Goal: Transaction & Acquisition: Purchase product/service

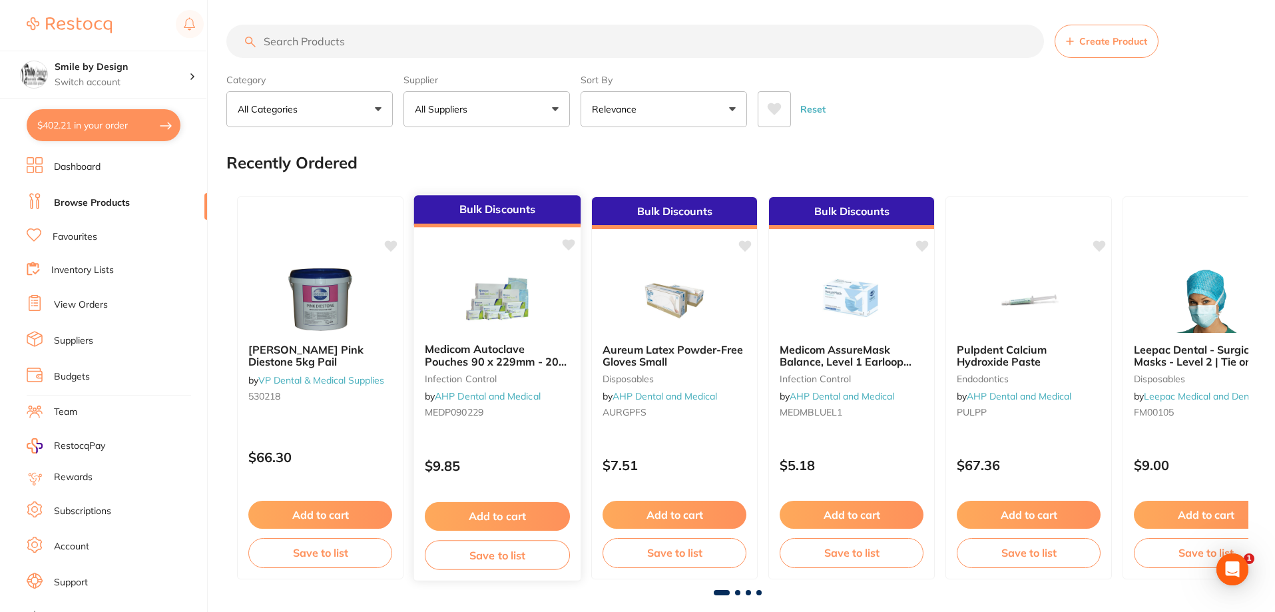
scroll to position [2, 0]
click at [103, 122] on button "$402.21 in your order" at bounding box center [104, 125] width 154 height 32
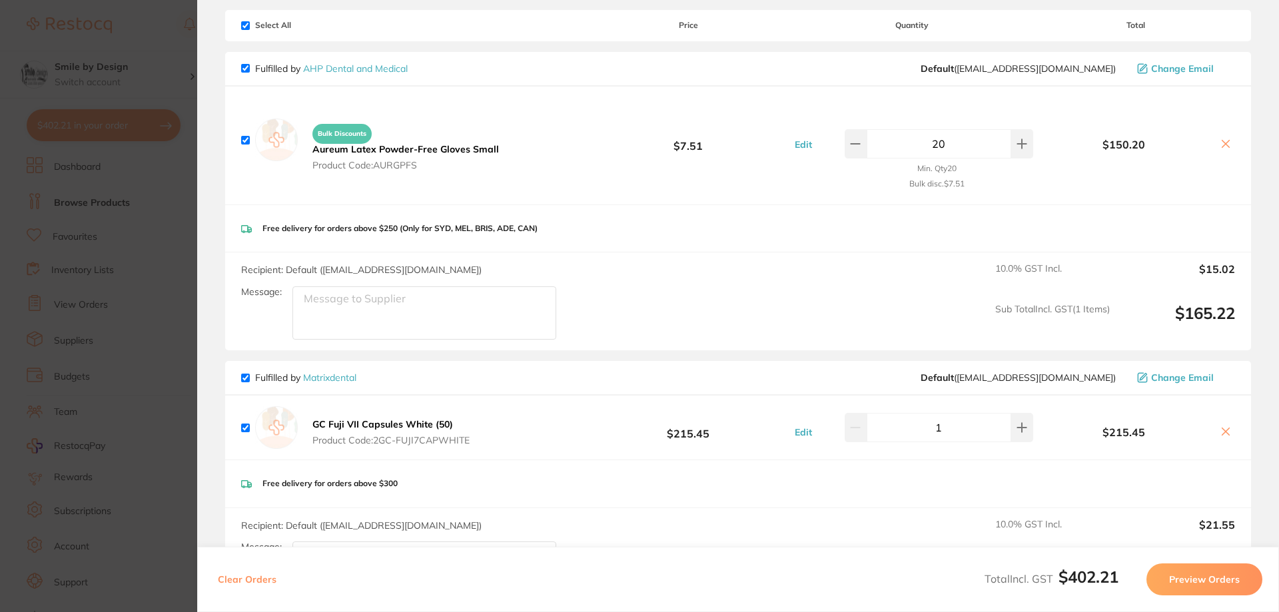
scroll to position [0, 0]
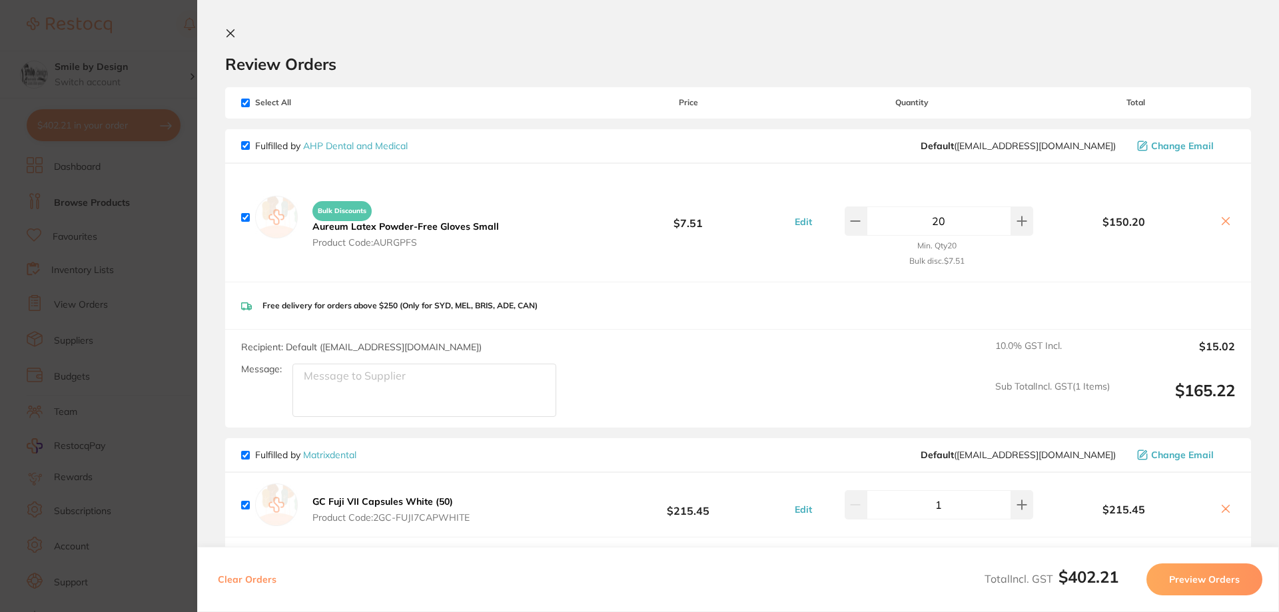
click at [226, 35] on icon at bounding box center [230, 33] width 11 height 11
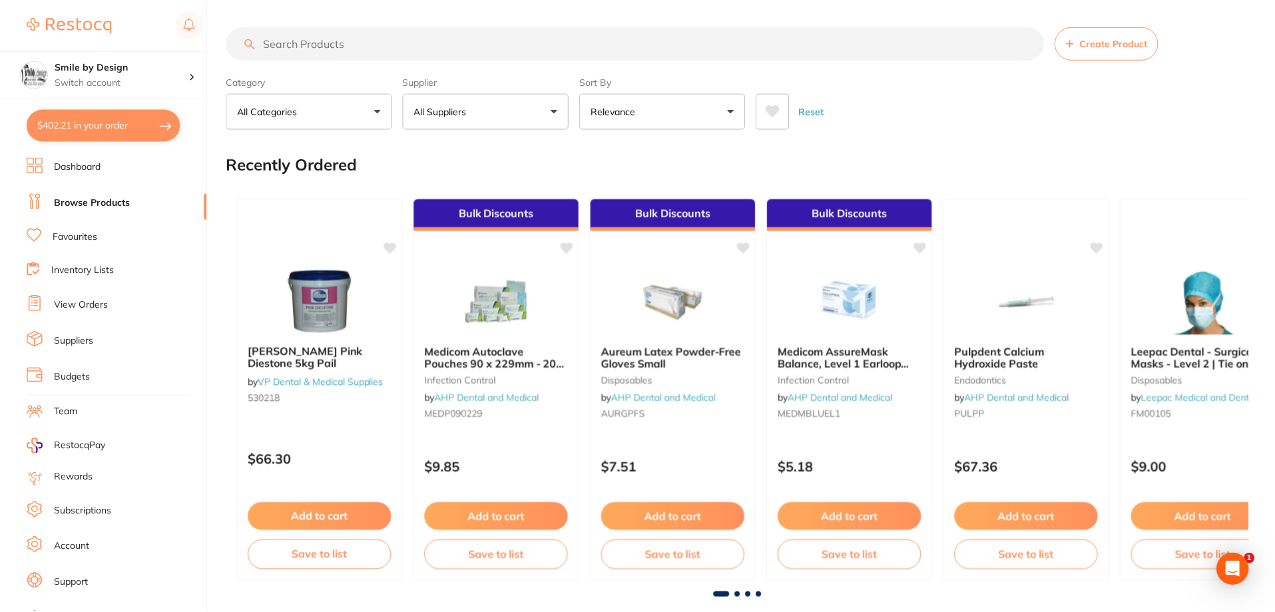
scroll to position [2, 0]
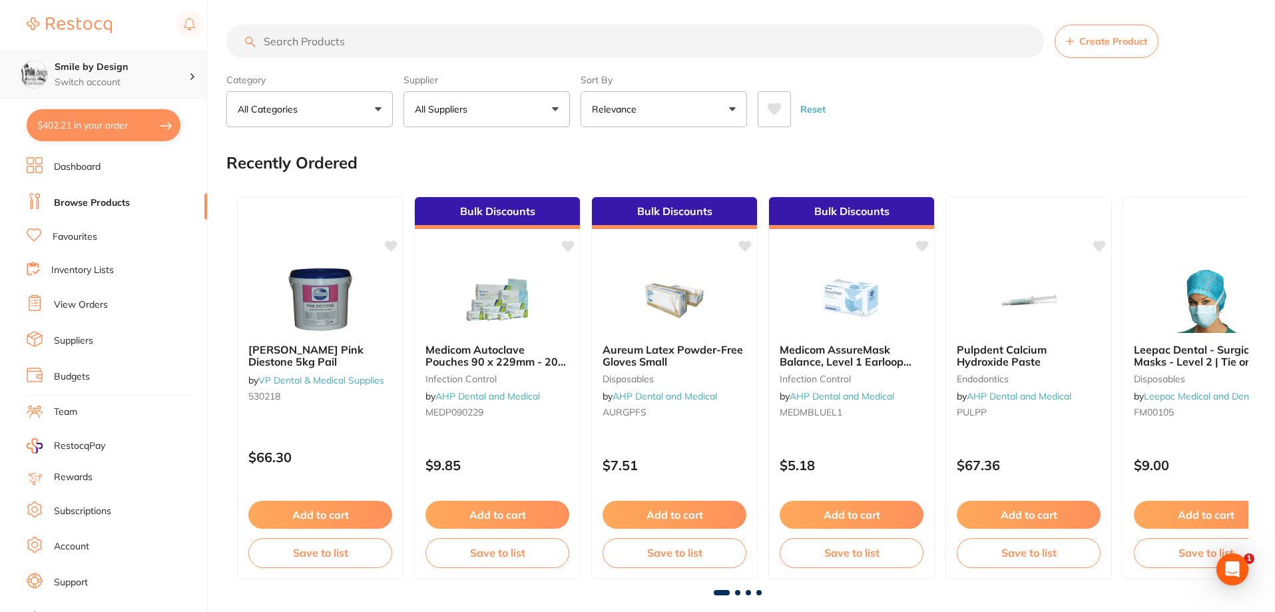
click at [98, 74] on div "Smile by Design Switch account" at bounding box center [122, 75] width 135 height 28
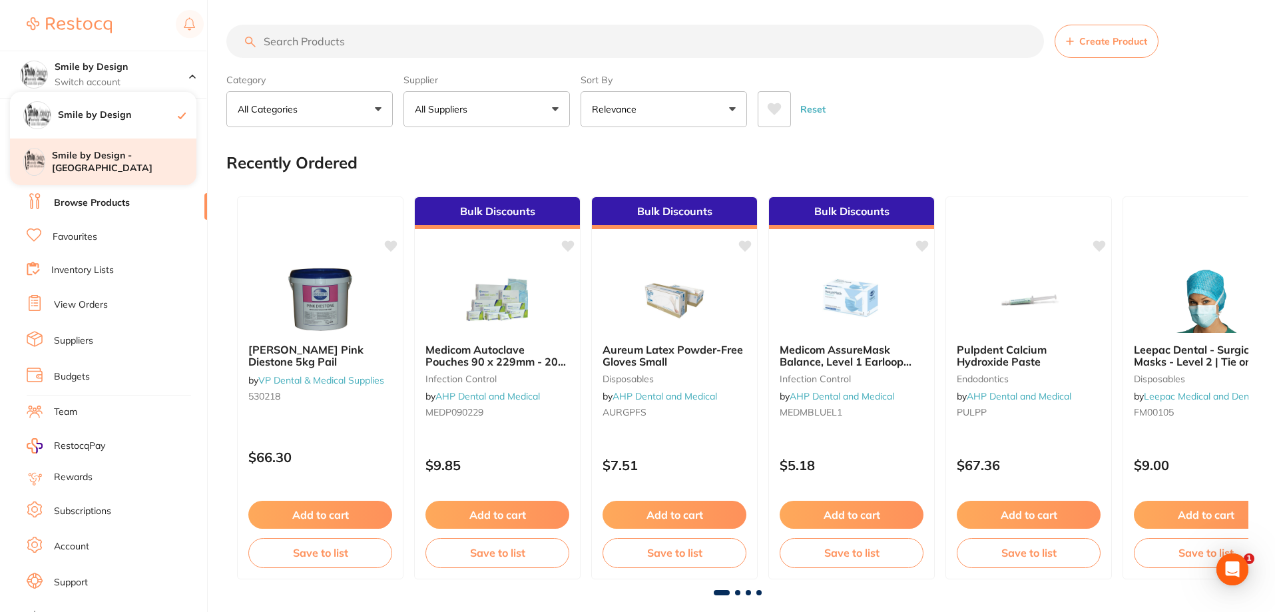
click at [124, 154] on h4 "Smile by Design - [GEOGRAPHIC_DATA]" at bounding box center [124, 162] width 145 height 26
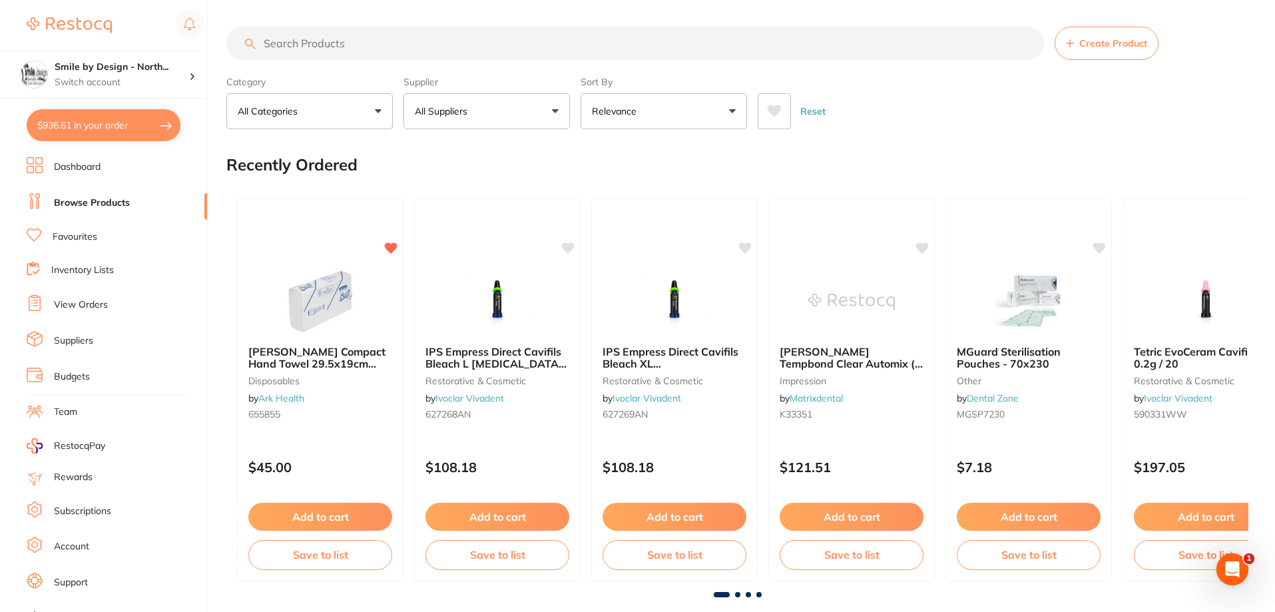
click at [73, 126] on button "$936.61 in your order" at bounding box center [104, 125] width 154 height 32
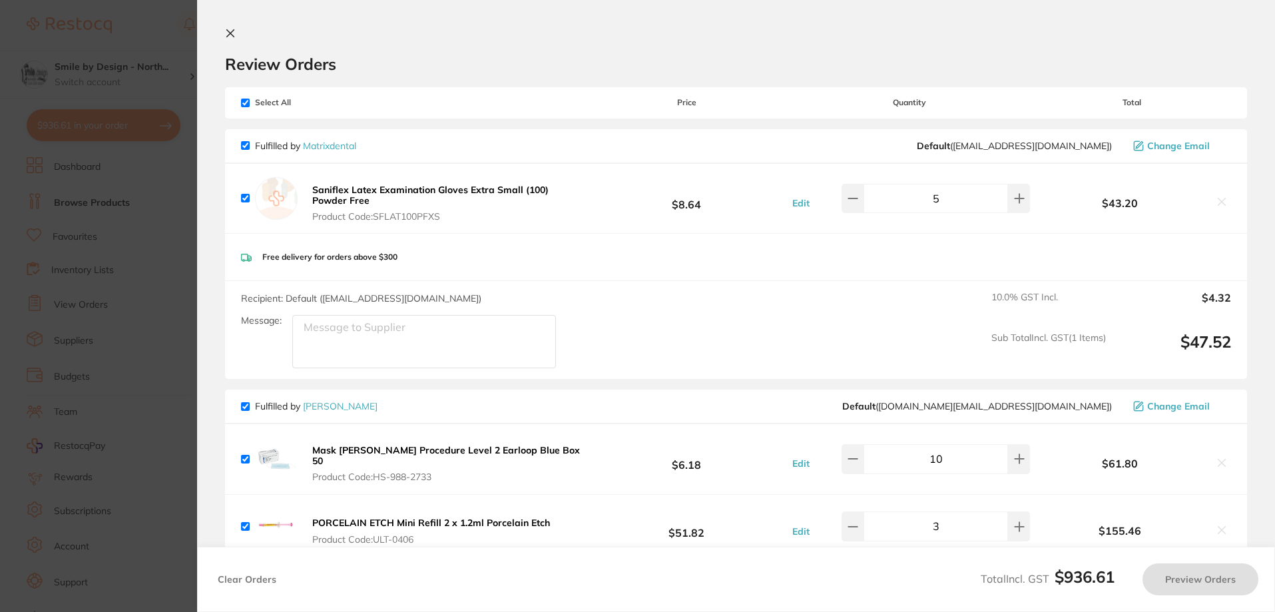
checkbox input "true"
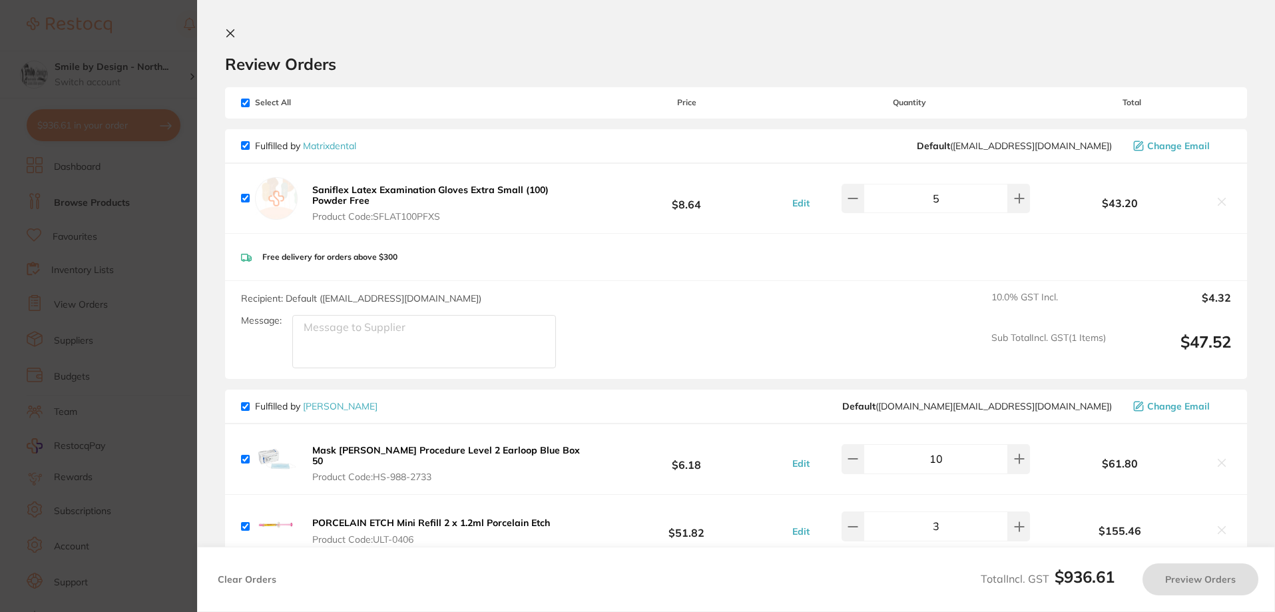
checkbox input "true"
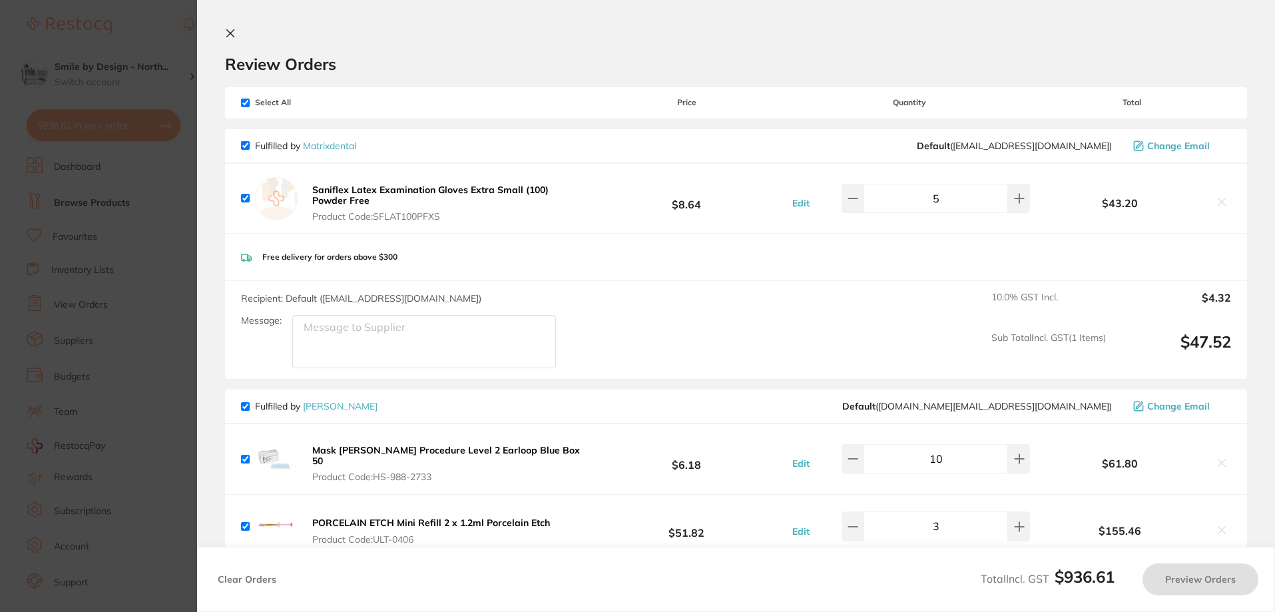
checkbox input "true"
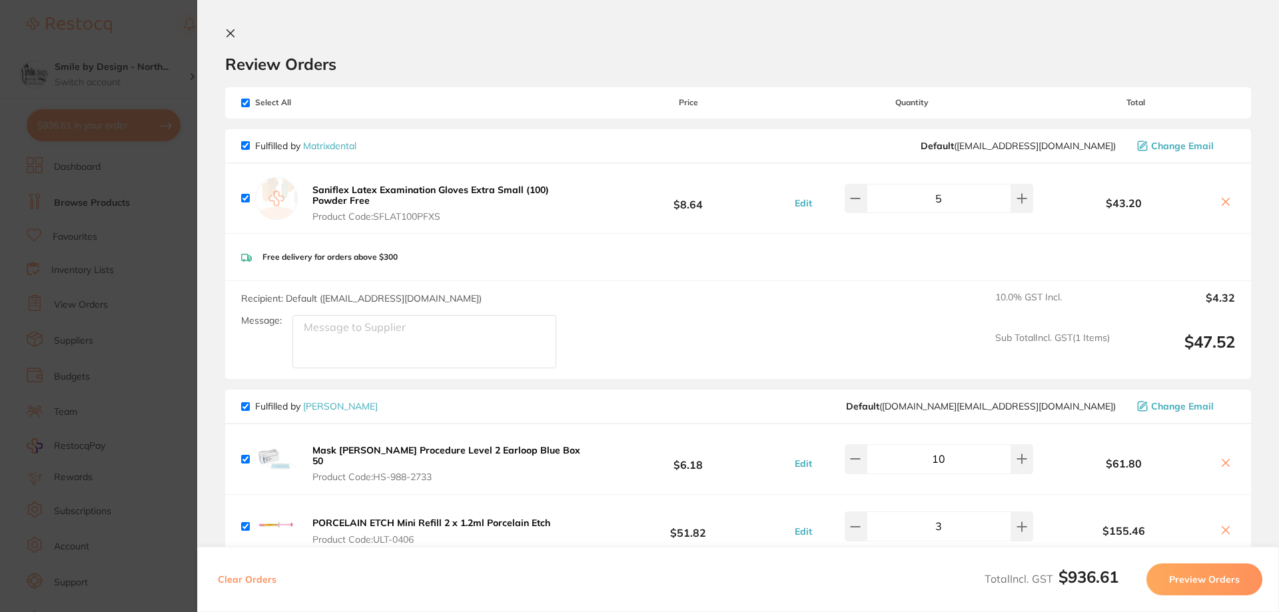
click at [1177, 573] on button "Preview Orders" at bounding box center [1204, 579] width 116 height 32
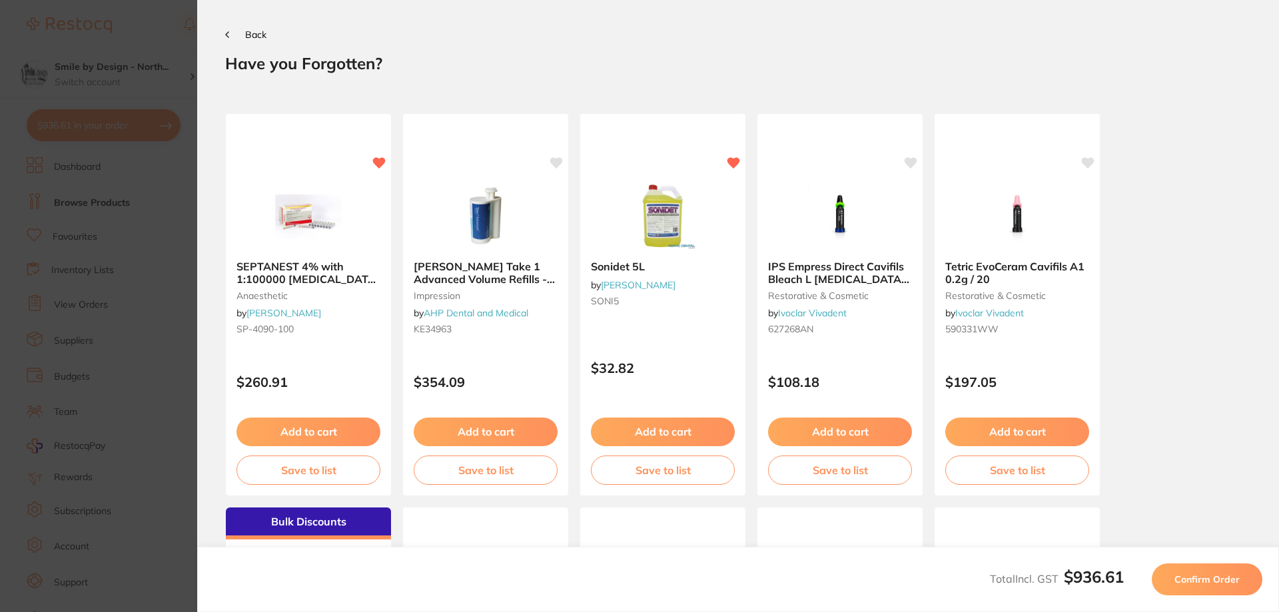
click at [1232, 584] on span "Confirm Order" at bounding box center [1206, 579] width 65 height 12
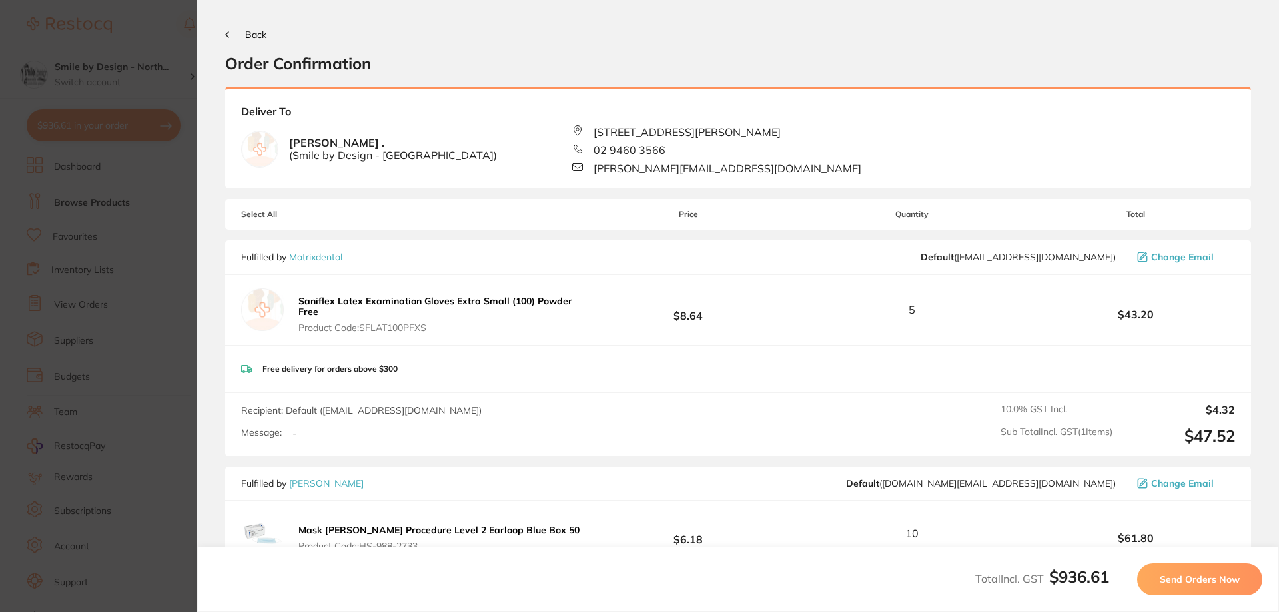
click at [1194, 579] on span "Send Orders Now" at bounding box center [1199, 579] width 80 height 12
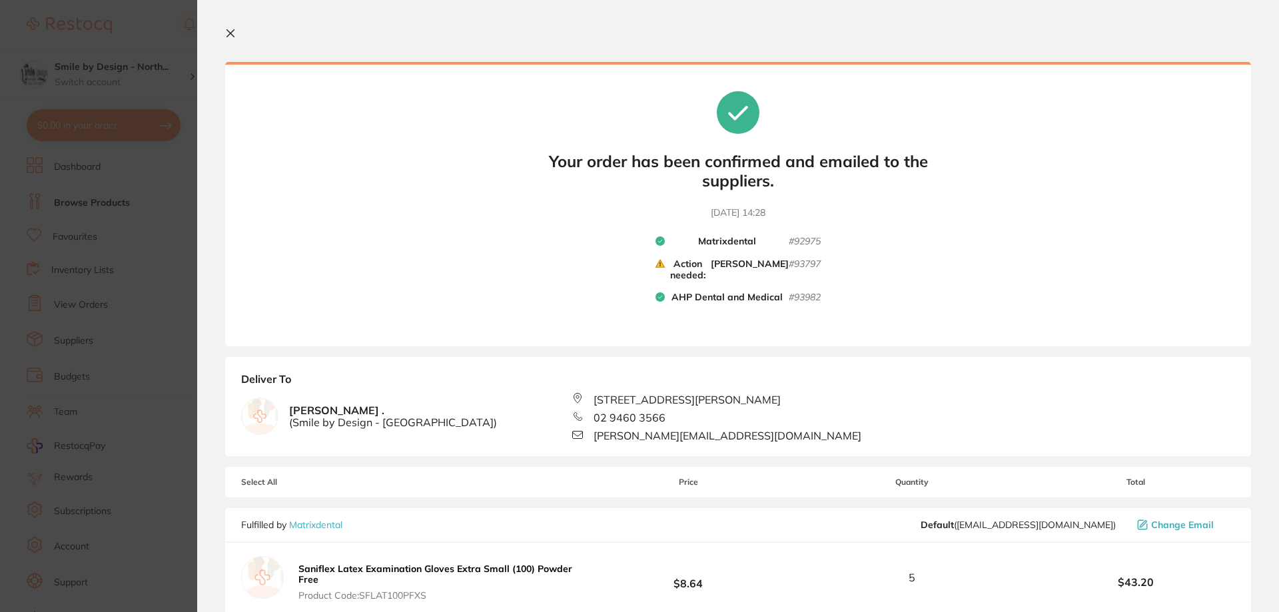
drag, startPoint x: 232, startPoint y: 34, endPoint x: 33, endPoint y: 135, distance: 223.7
click at [232, 35] on icon at bounding box center [230, 33] width 11 height 11
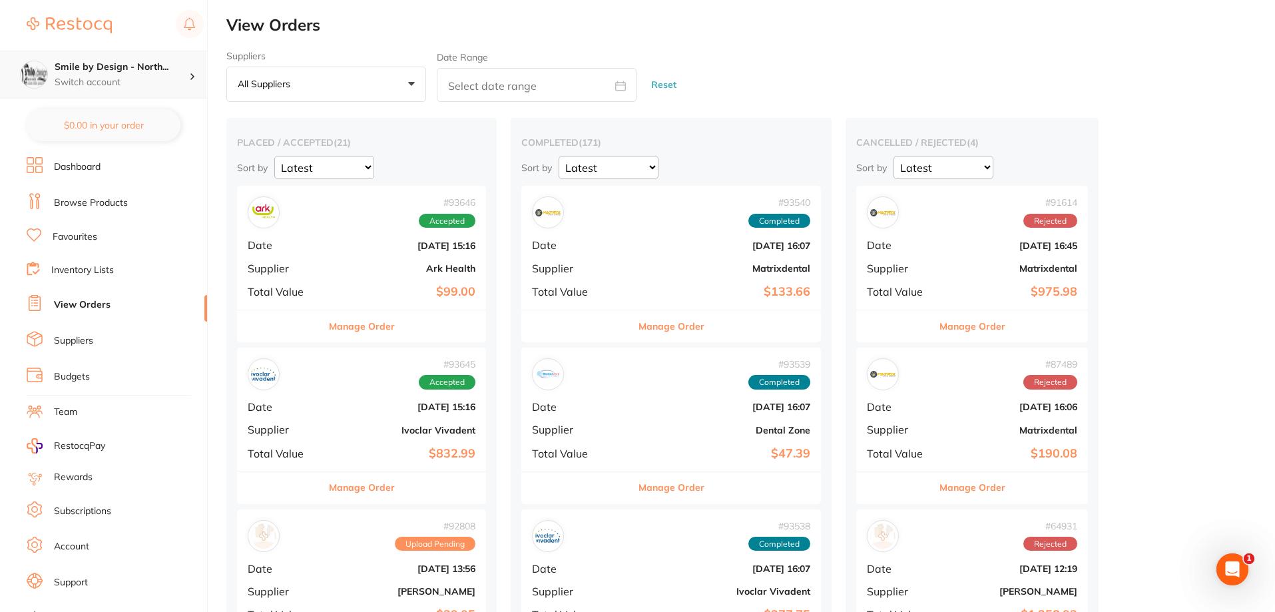
click at [138, 79] on p "Switch account" at bounding box center [122, 82] width 135 height 13
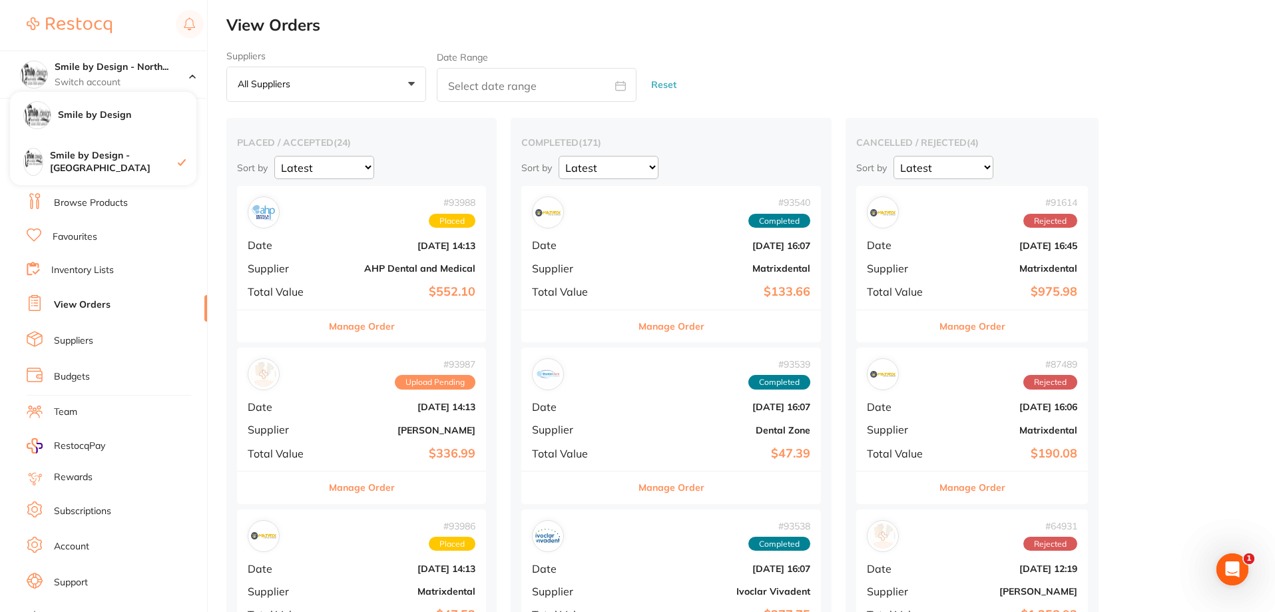
click at [137, 110] on h4 "Smile by Design" at bounding box center [127, 115] width 139 height 13
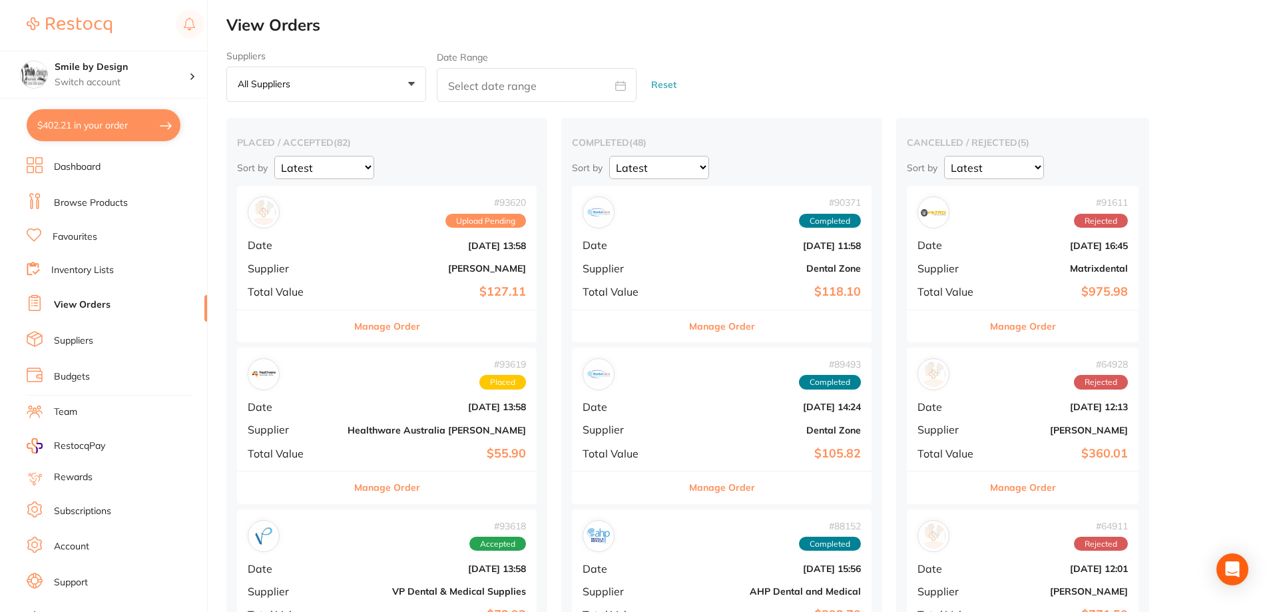
click at [123, 130] on button "$402.21 in your order" at bounding box center [104, 125] width 154 height 32
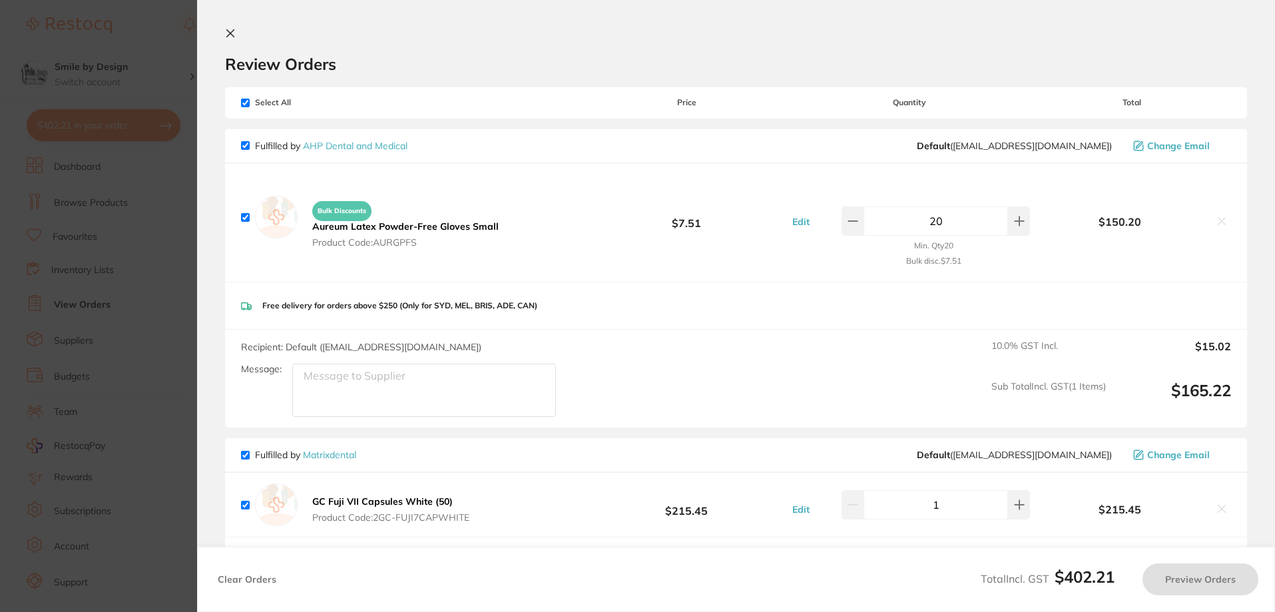
checkbox input "true"
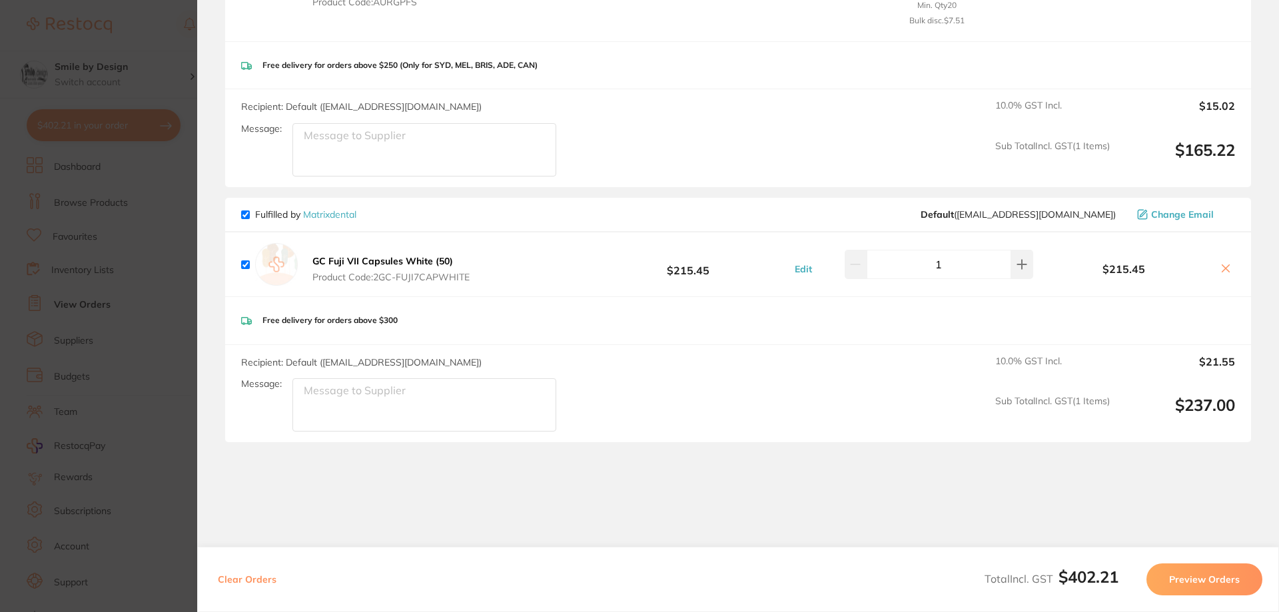
scroll to position [266, 0]
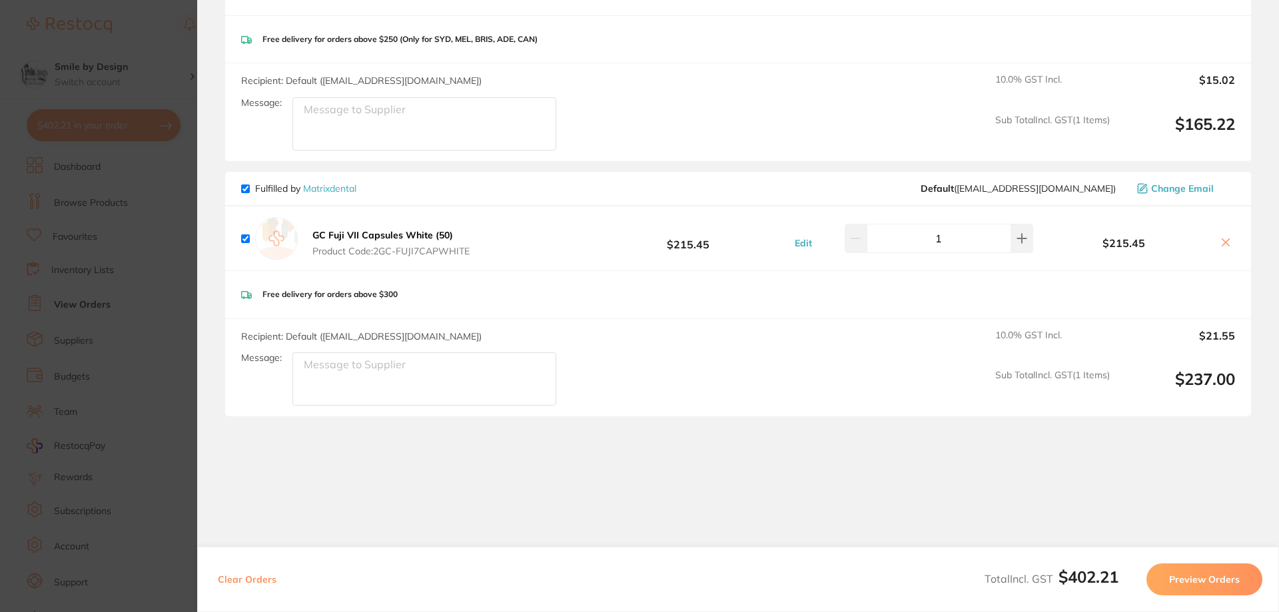
click at [243, 191] on input "checkbox" at bounding box center [245, 188] width 9 height 9
checkbox input "false"
click at [1213, 575] on button "Preview Orders" at bounding box center [1204, 579] width 116 height 32
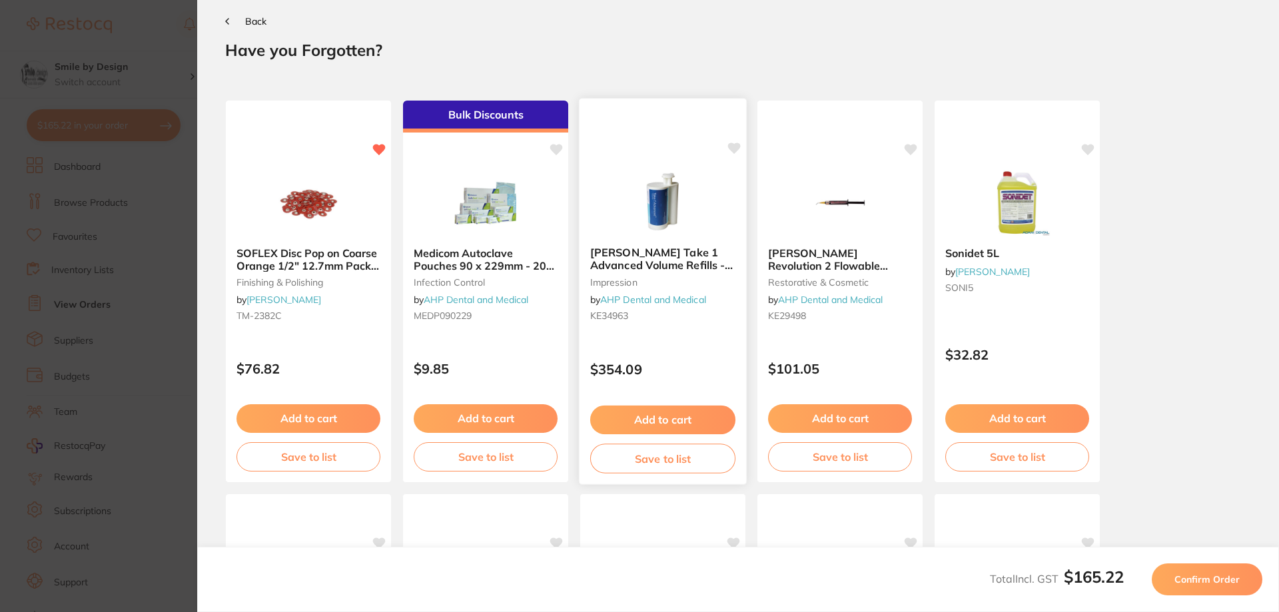
scroll to position [0, 0]
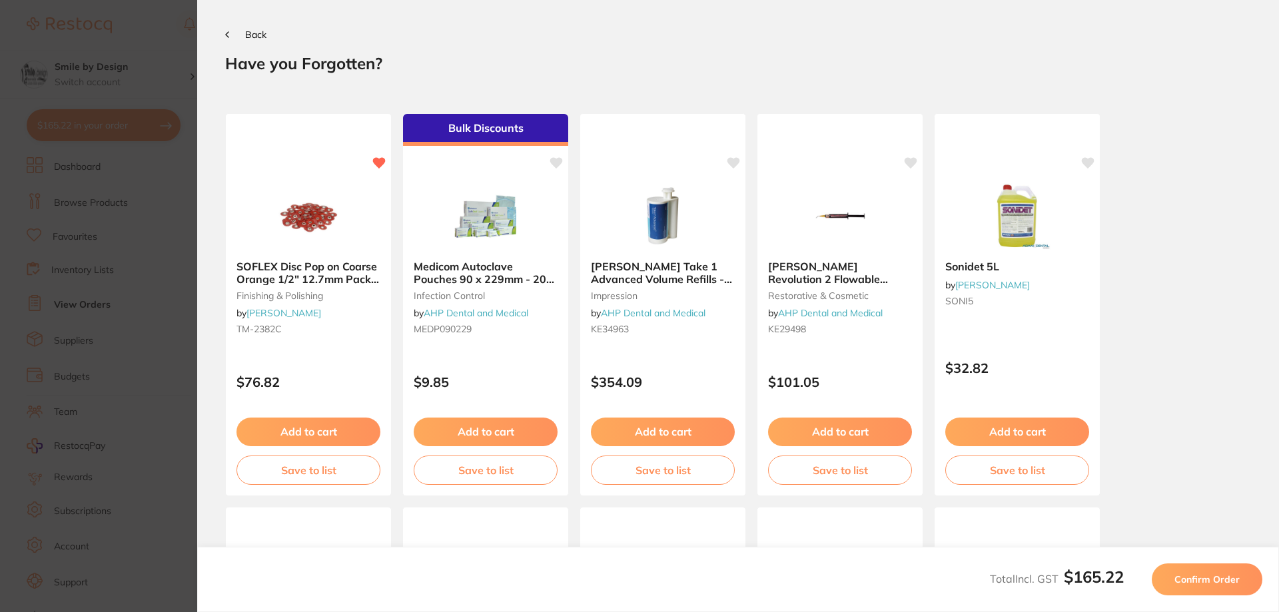
click at [1193, 587] on button "Confirm Order" at bounding box center [1206, 579] width 111 height 32
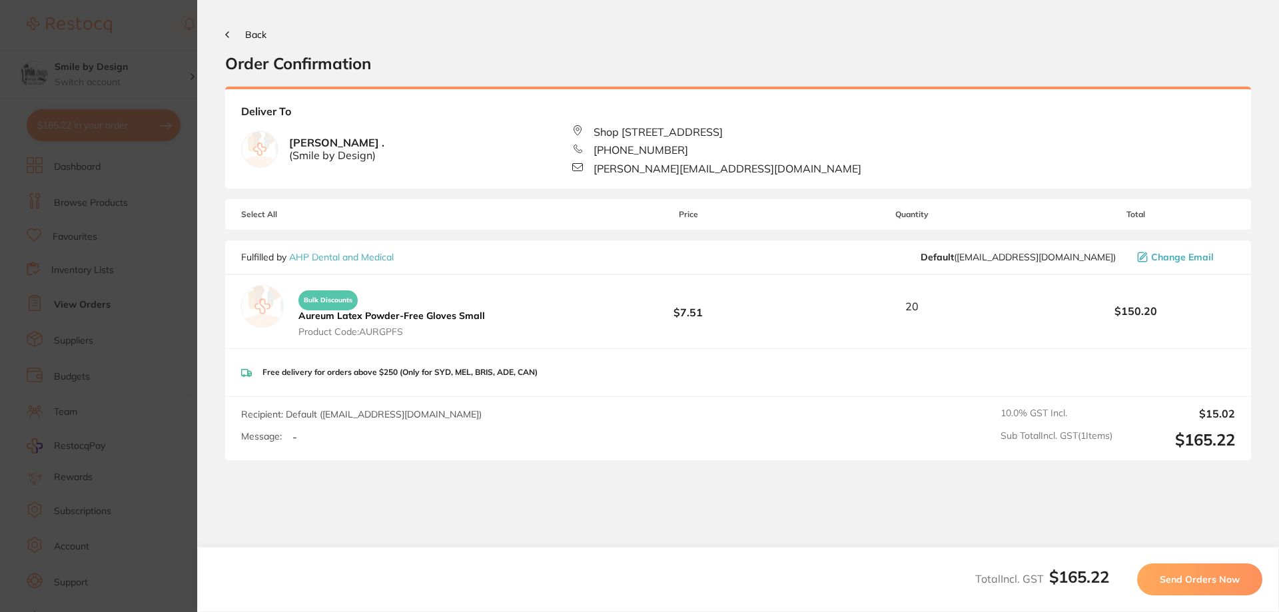
click at [1234, 577] on span "Send Orders Now" at bounding box center [1199, 579] width 80 height 12
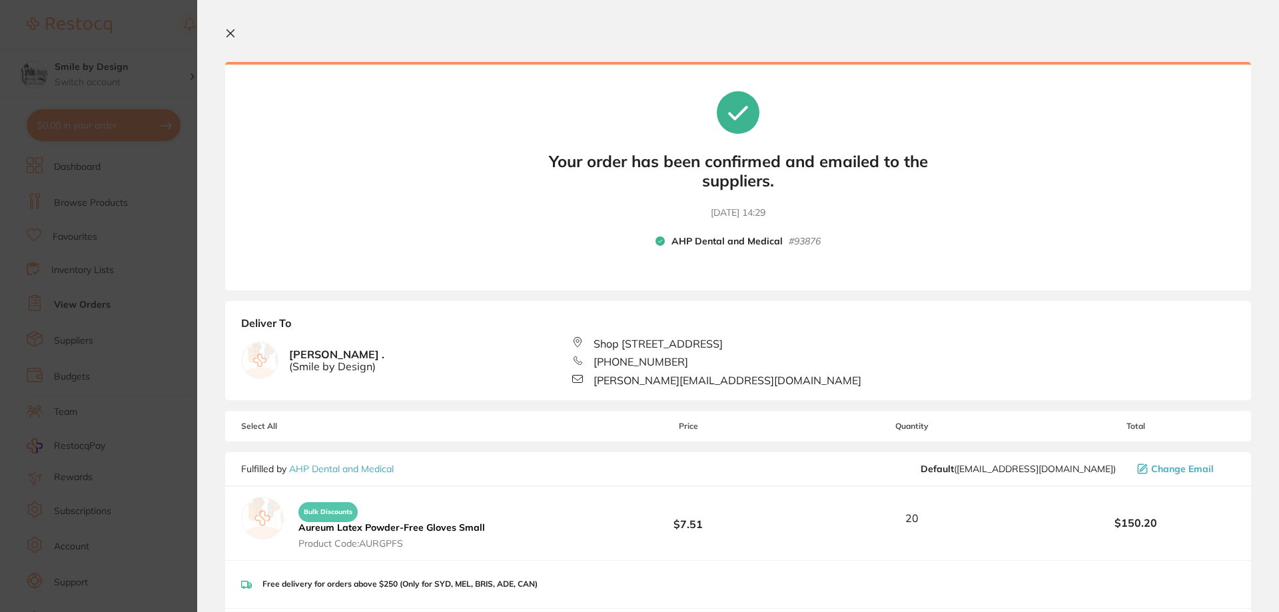
click at [226, 35] on icon at bounding box center [230, 33] width 11 height 11
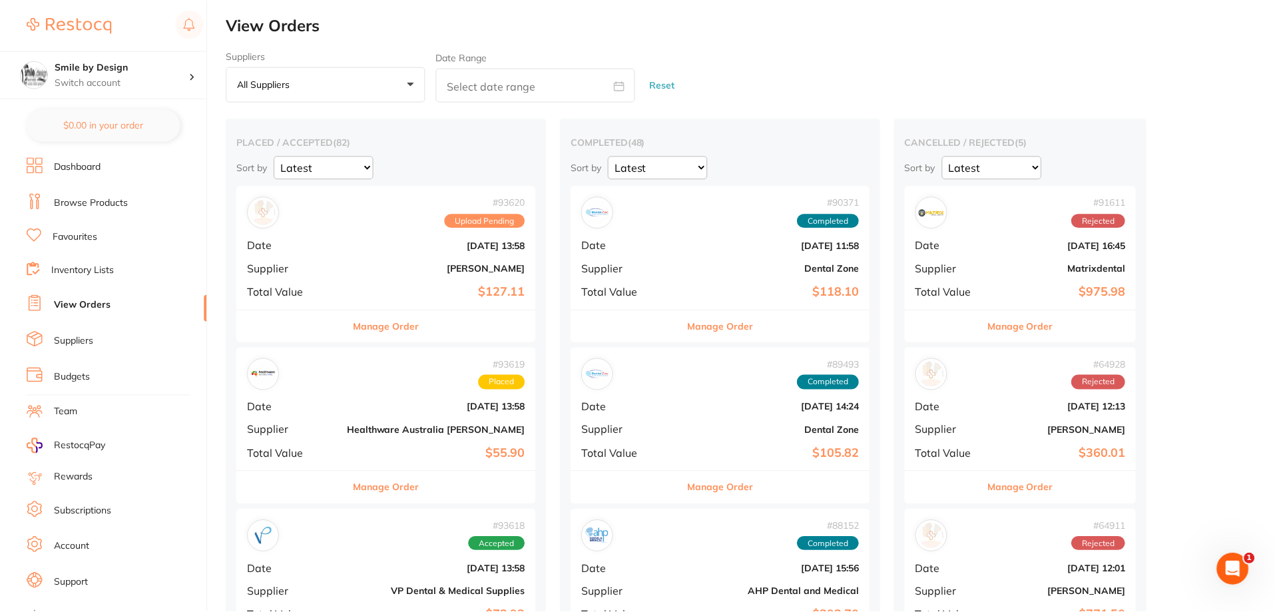
scroll to position [2, 0]
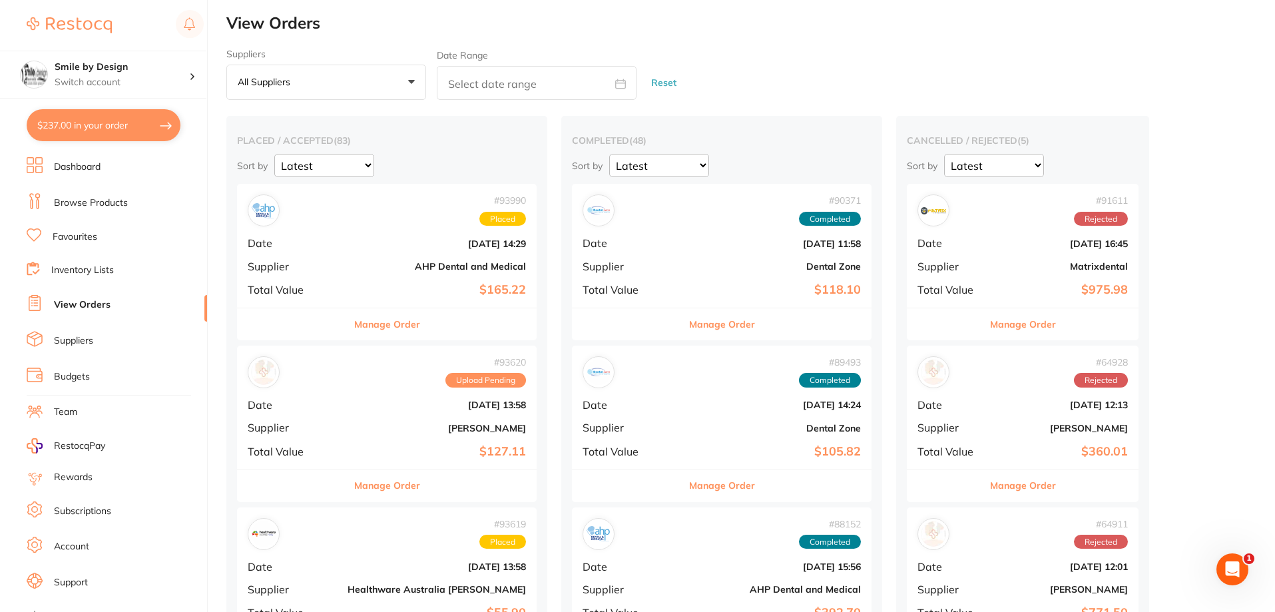
click at [124, 126] on button "$237.00 in your order" at bounding box center [104, 125] width 154 height 32
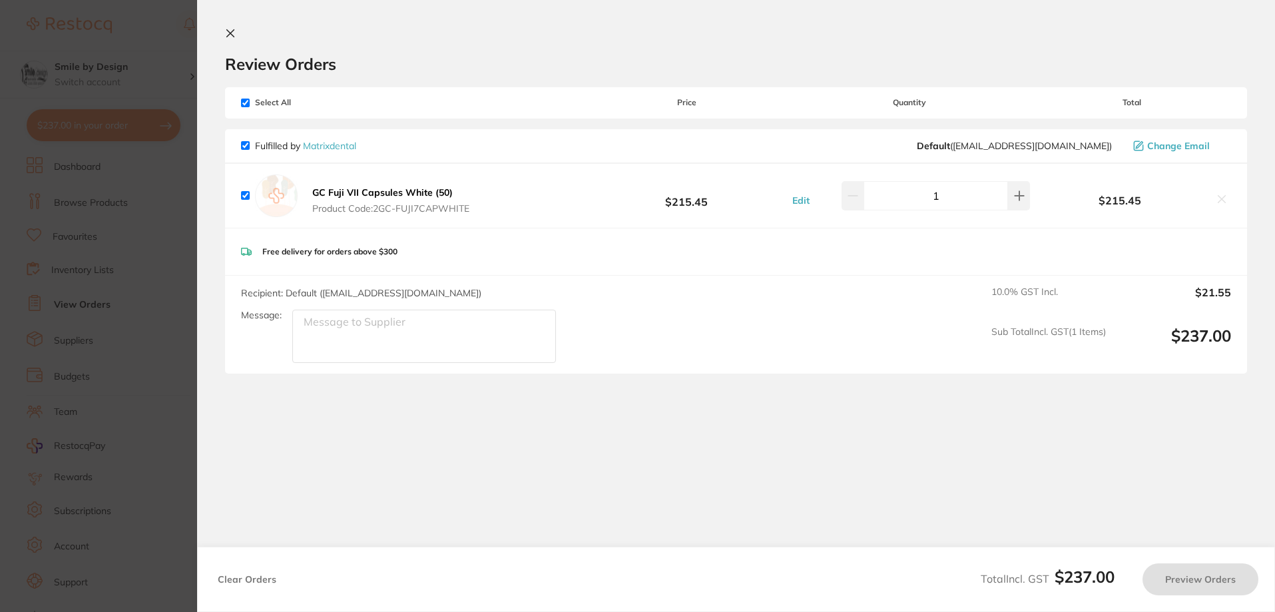
checkbox input "true"
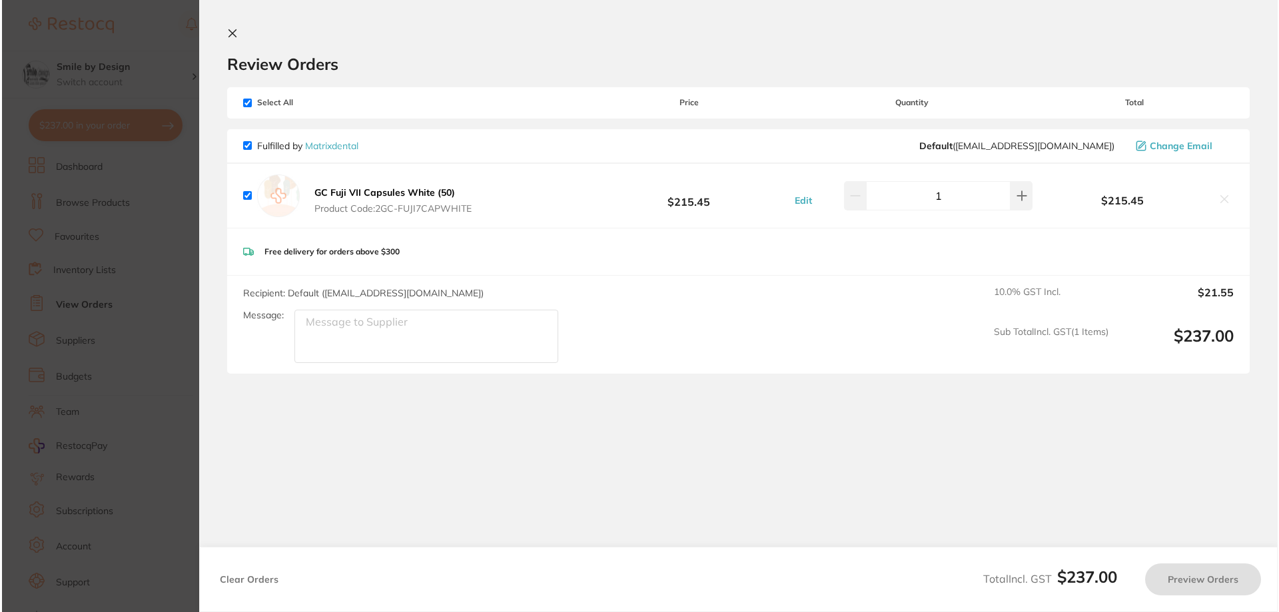
scroll to position [0, 0]
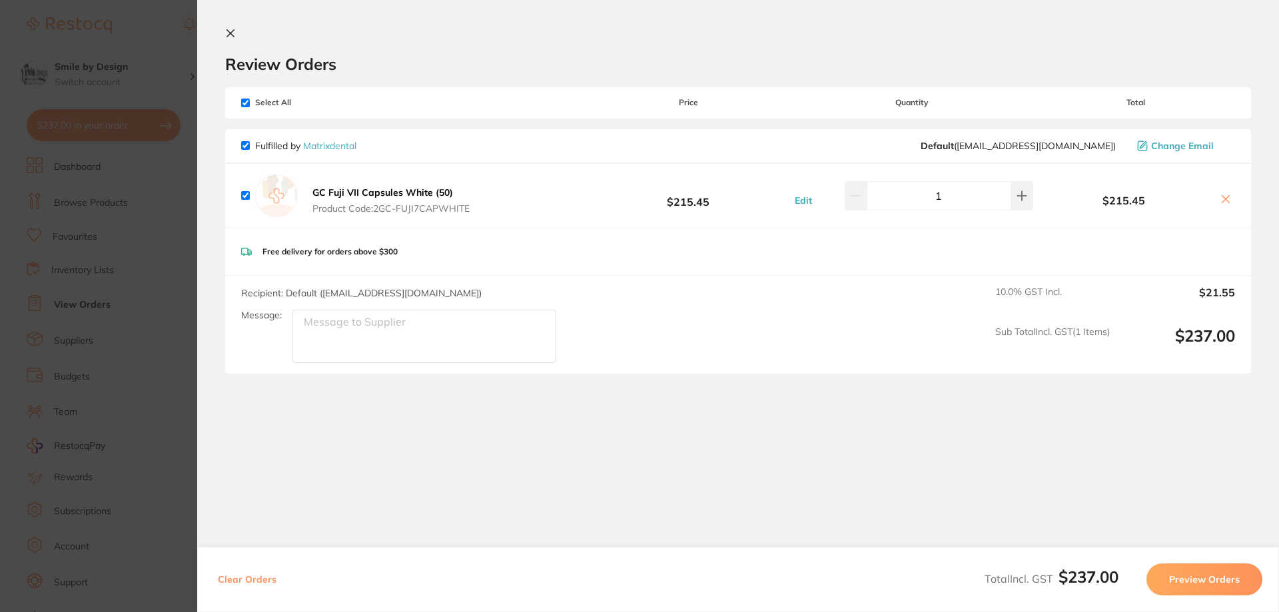
click at [234, 35] on icon at bounding box center [230, 33] width 11 height 11
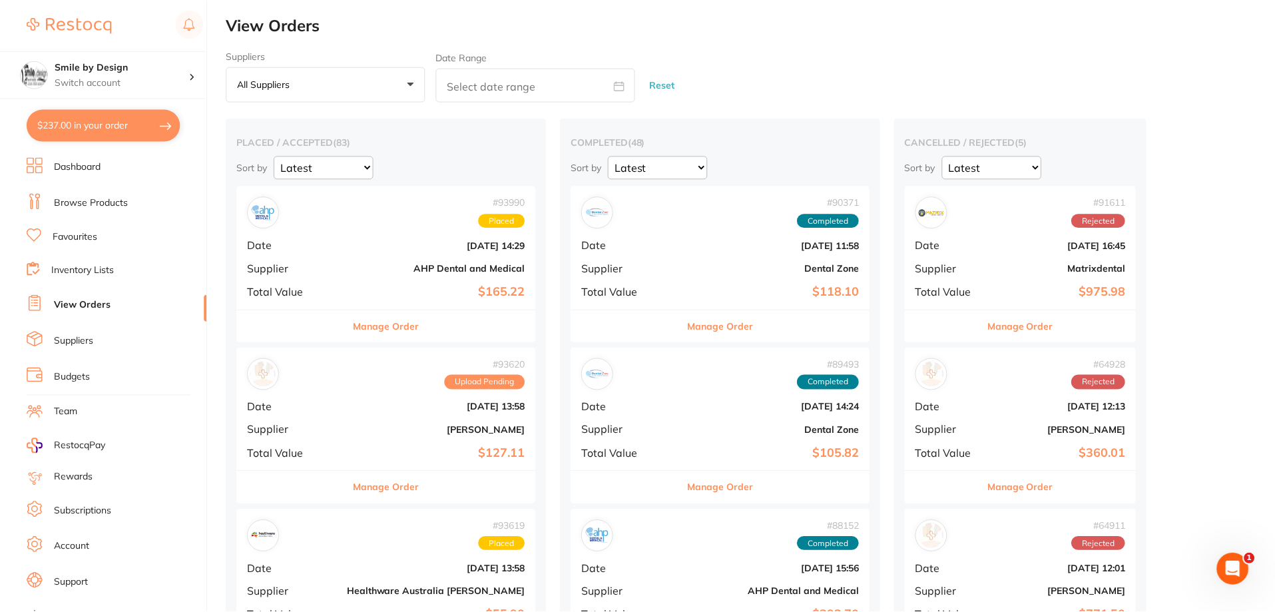
scroll to position [2, 0]
